Goal: Complete application form

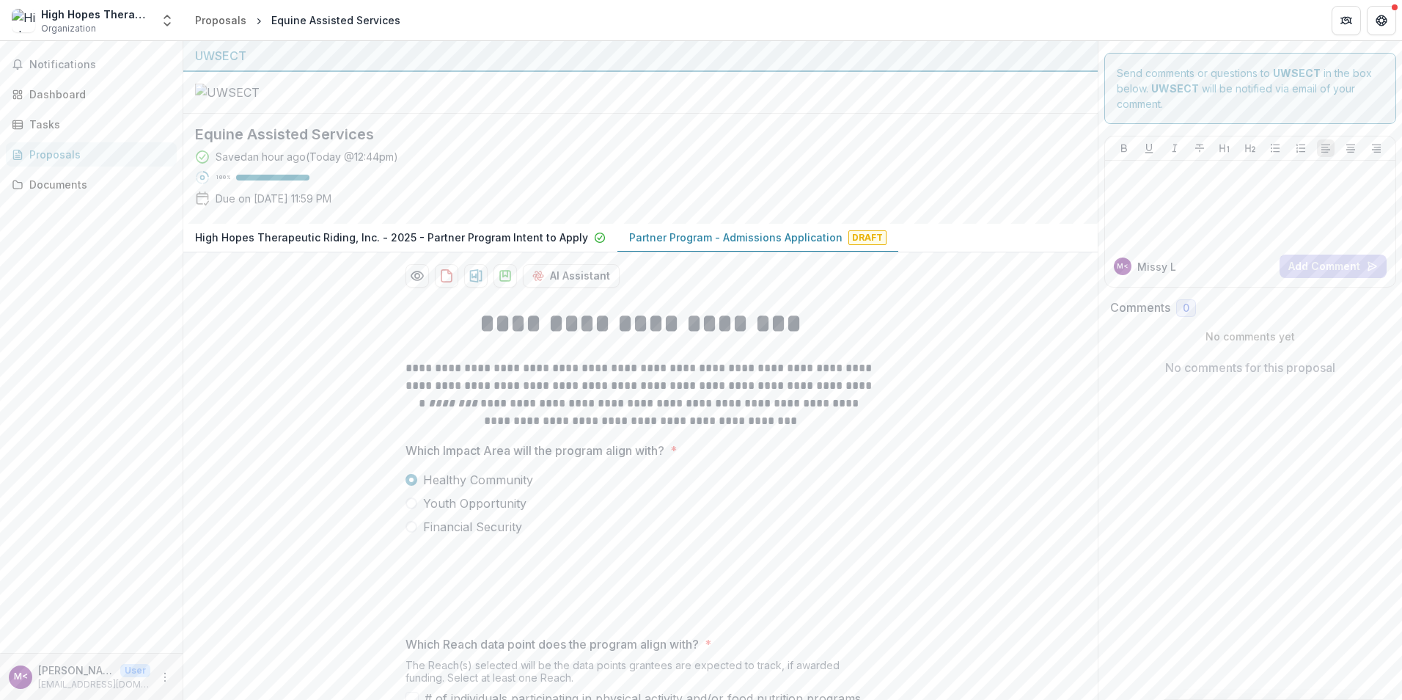
scroll to position [200, 0]
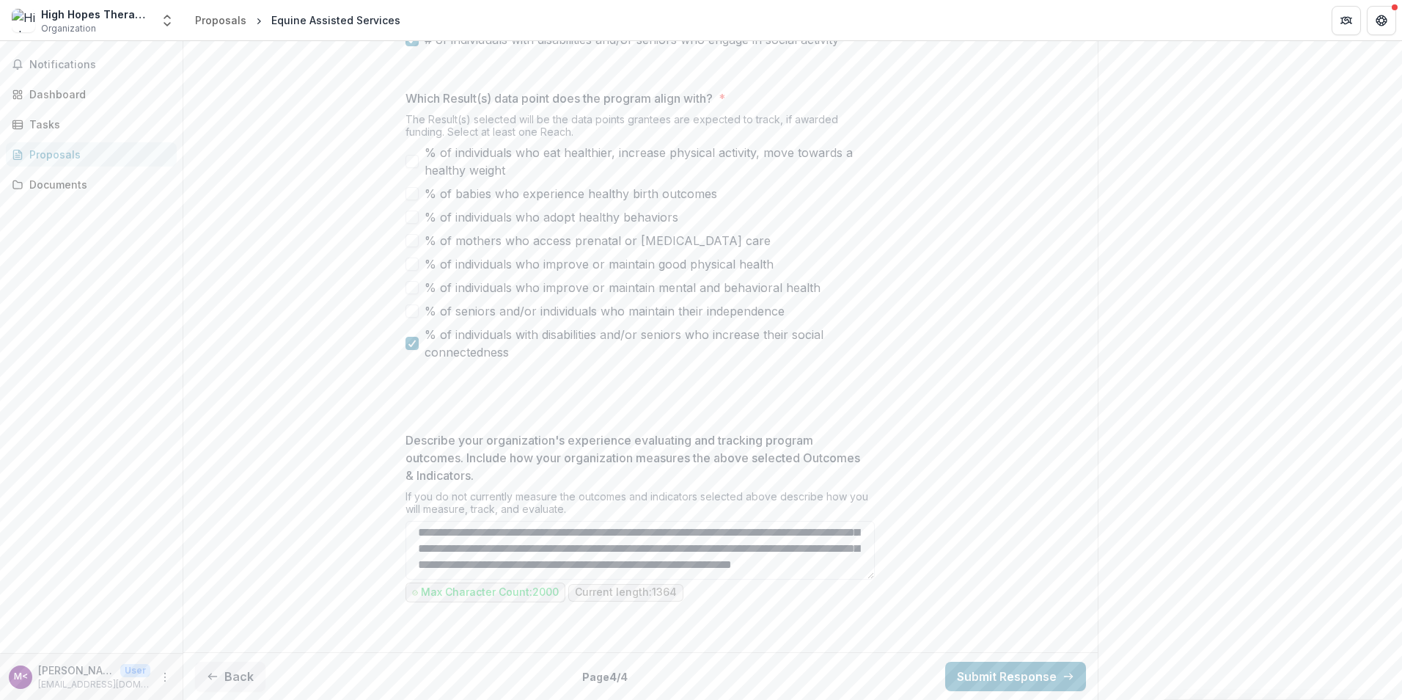
drag, startPoint x: 1397, startPoint y: 528, endPoint x: 1400, endPoint y: 278, distance: 250.1
click at [1400, 278] on div "**********" at bounding box center [792, 370] width 1219 height 659
click at [811, 554] on textarea "Describe your organization's experience evaluating and tracking program outcome…" at bounding box center [640, 550] width 469 height 59
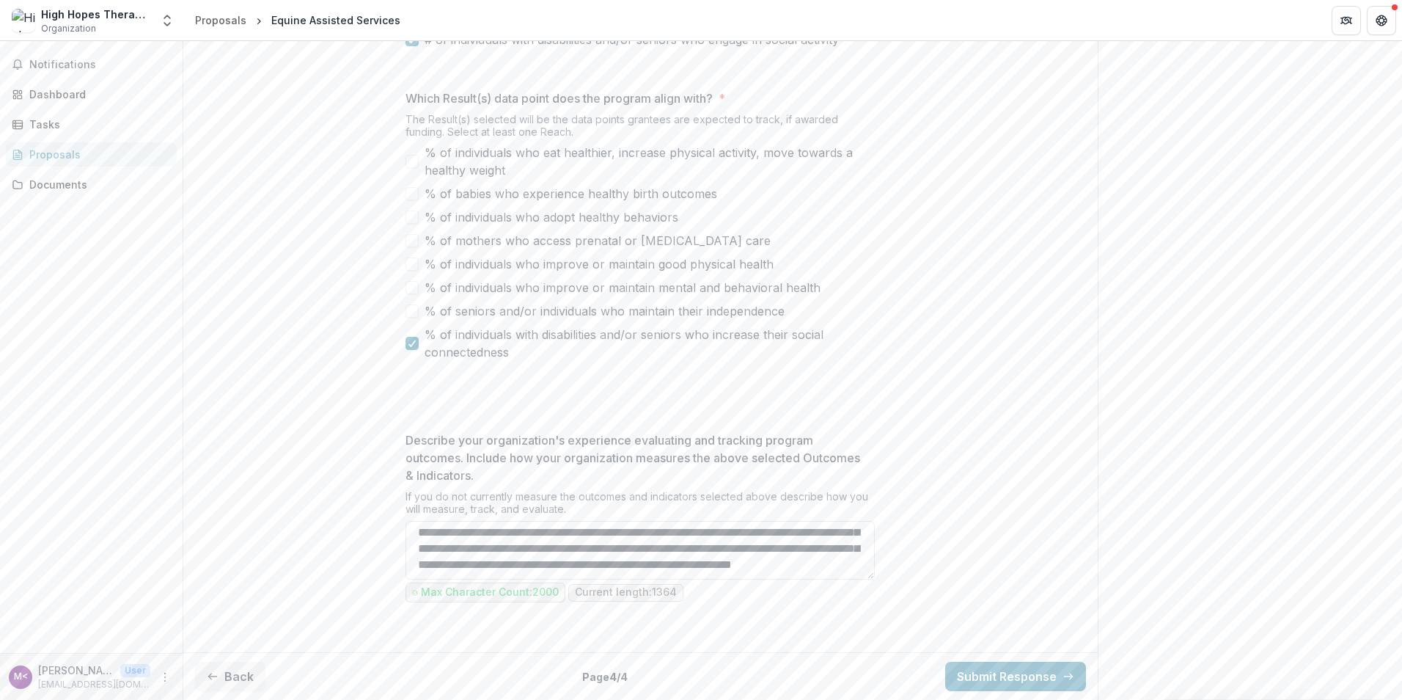
scroll to position [271, 0]
click at [1005, 673] on button "Submit Response" at bounding box center [1015, 676] width 141 height 29
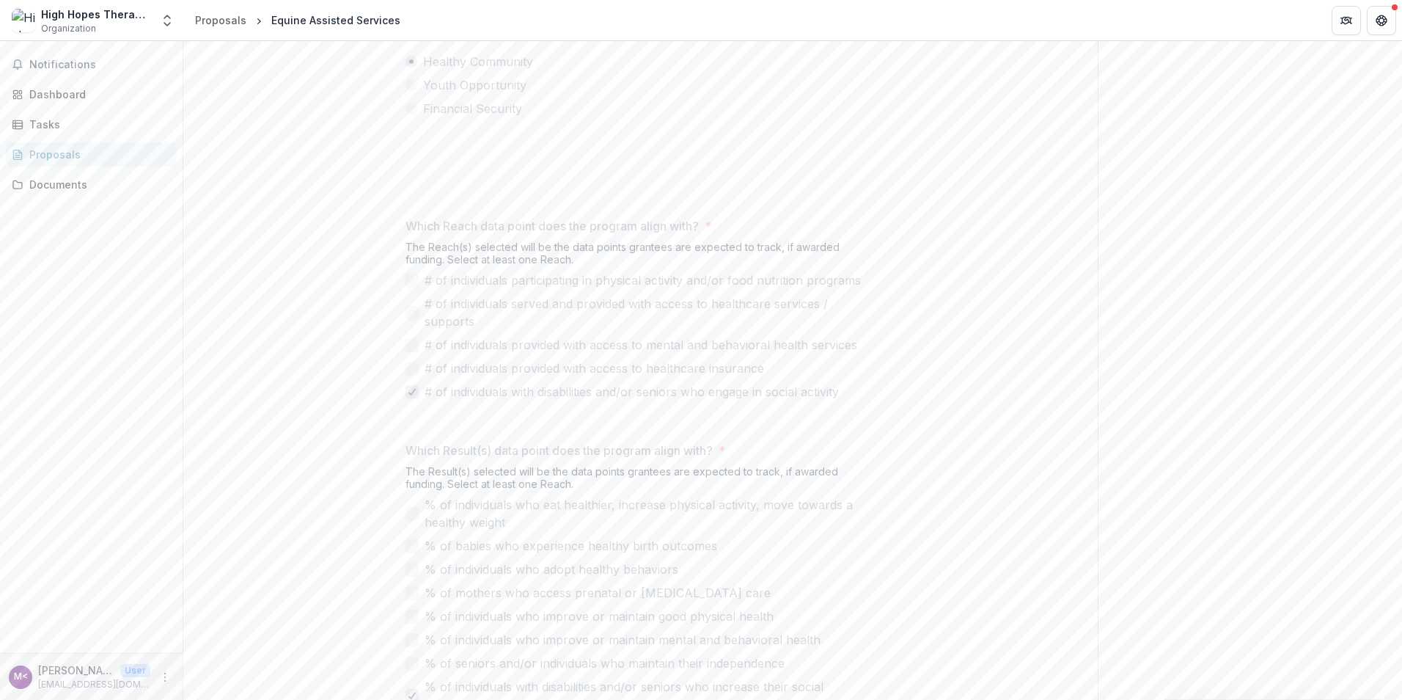
scroll to position [952, 0]
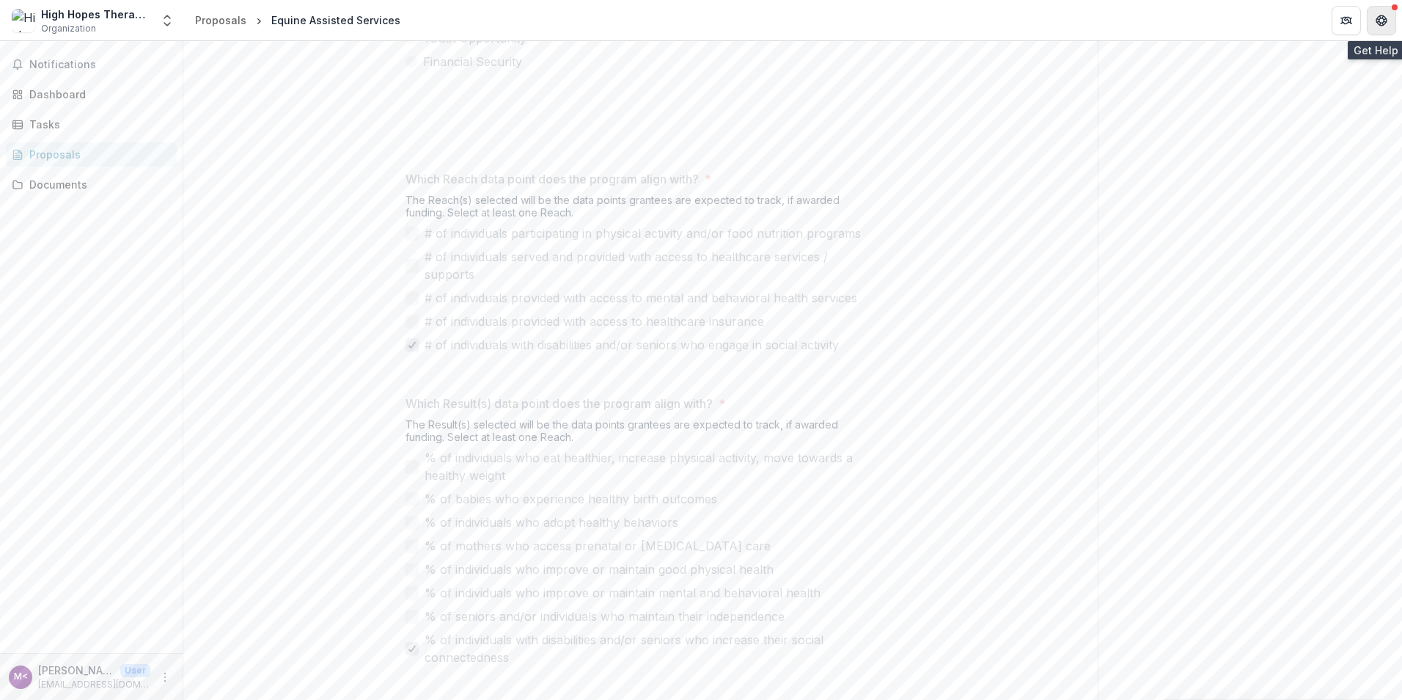
click at [1387, 17] on icon "Get Help" at bounding box center [1382, 21] width 12 height 12
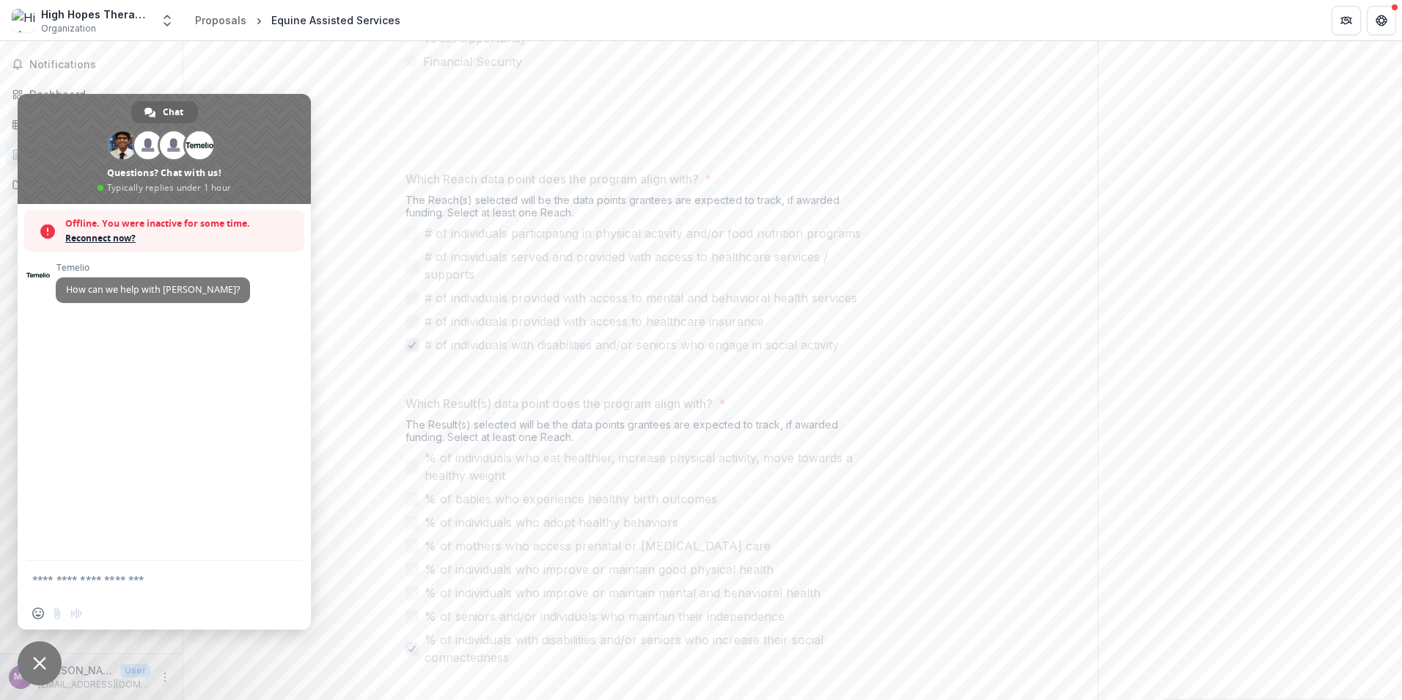
click at [301, 73] on div "**********" at bounding box center [640, 389] width 915 height 1123
click at [1236, 250] on div "Send comments or questions to UWSECT in the box below. UWSECT will be notified …" at bounding box center [1250, 47] width 305 height 1916
click at [44, 659] on span "Close chat" at bounding box center [39, 662] width 13 height 13
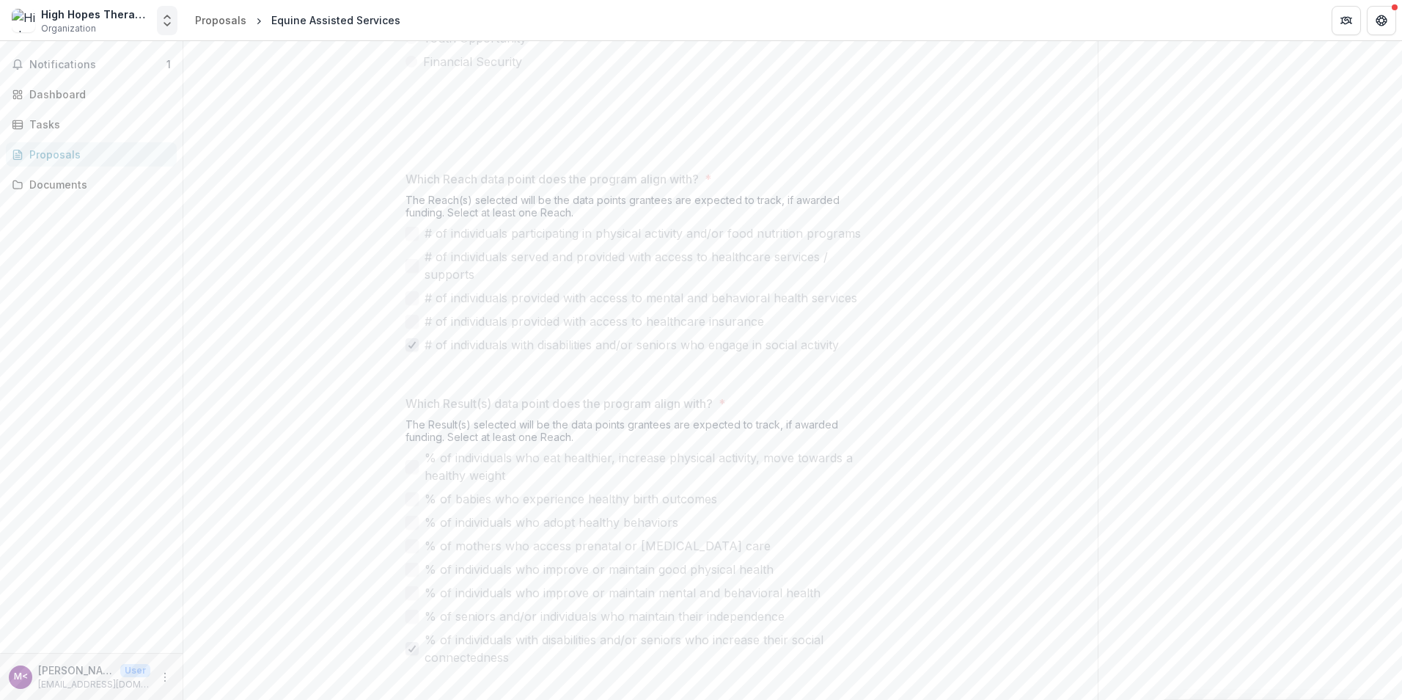
click at [168, 26] on polyline "Open entity switcher" at bounding box center [167, 24] width 6 height 3
